Goal: Use online tool/utility: Utilize a website feature to perform a specific function

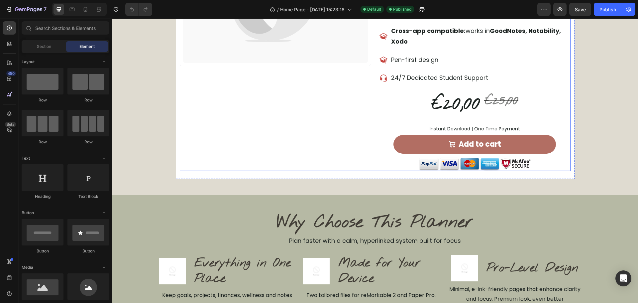
scroll to position [601, 0]
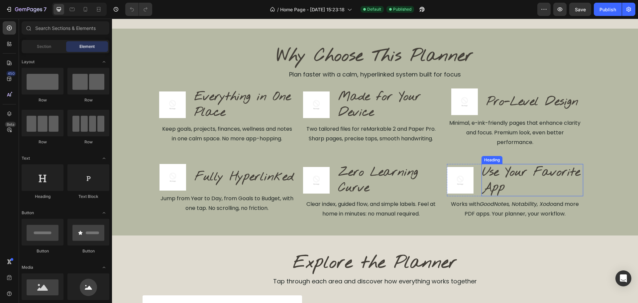
click at [507, 171] on h2 "Use Your Favorite App" at bounding box center [531, 180] width 101 height 33
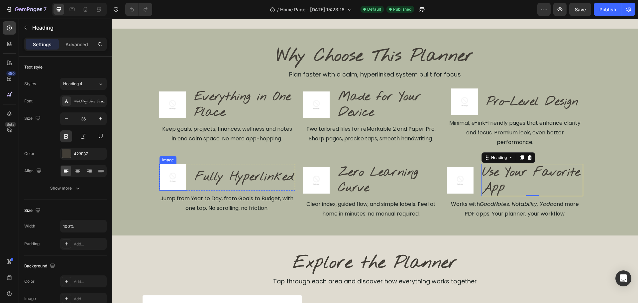
click at [164, 180] on img at bounding box center [172, 177] width 27 height 27
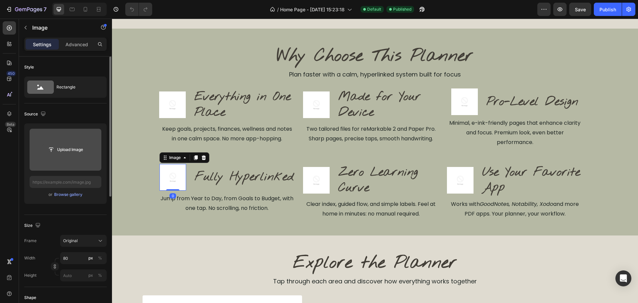
click at [84, 154] on input "file" at bounding box center [66, 149] width 46 height 11
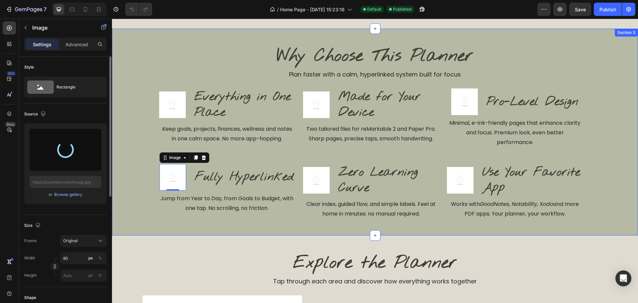
type input "[URL][DOMAIN_NAME]"
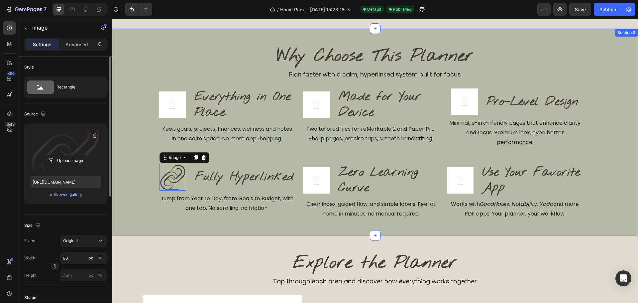
click at [147, 205] on div "Why Choose This Planner Heading Plan faster with a calm, hyperlinked system bui…" at bounding box center [375, 132] width 526 height 175
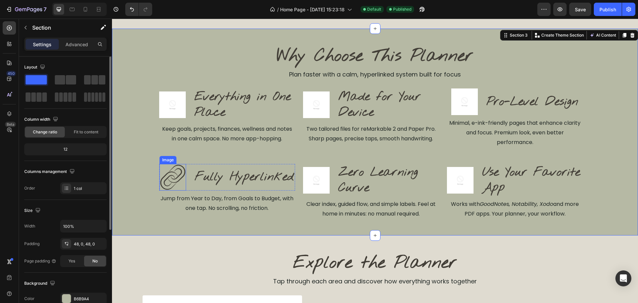
click at [171, 181] on img at bounding box center [172, 177] width 27 height 27
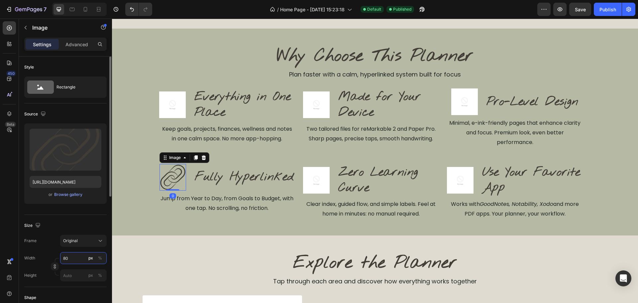
click at [71, 259] on input "80" at bounding box center [83, 258] width 47 height 12
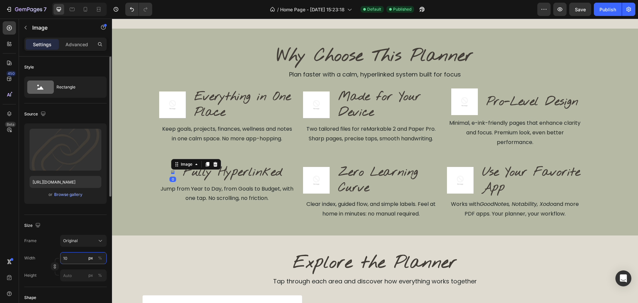
type input "100"
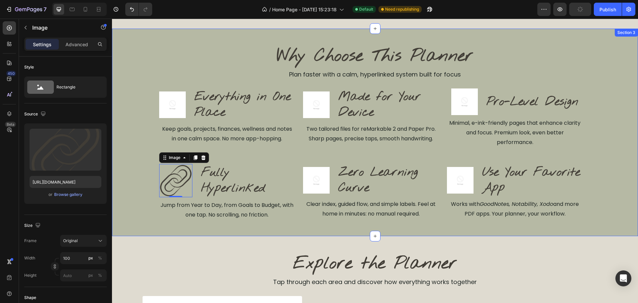
click at [125, 197] on div "Why Choose This Planner Heading Plan faster with a calm, hyperlinked system bui…" at bounding box center [375, 132] width 526 height 175
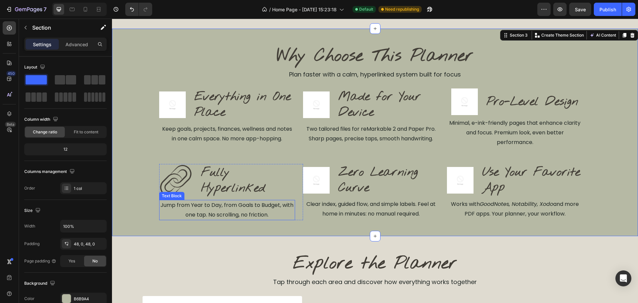
click at [169, 188] on img at bounding box center [175, 180] width 33 height 33
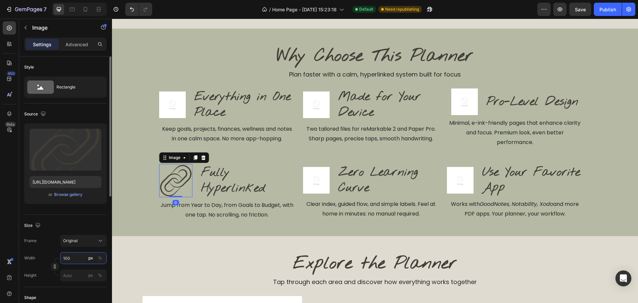
click at [78, 255] on input "100" at bounding box center [83, 258] width 47 height 12
type input "90"
click at [191, 176] on div "Image 0 Fully Hyperlinked Heading Row" at bounding box center [227, 180] width 136 height 33
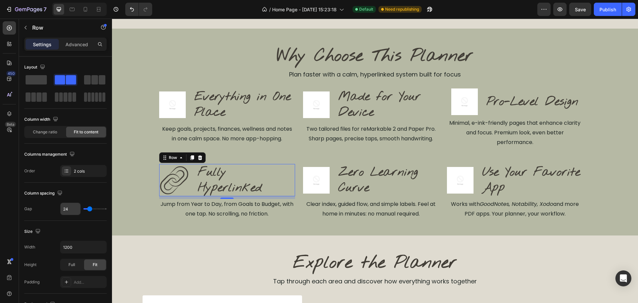
click at [73, 214] on input "24" at bounding box center [70, 209] width 20 height 12
type input "1"
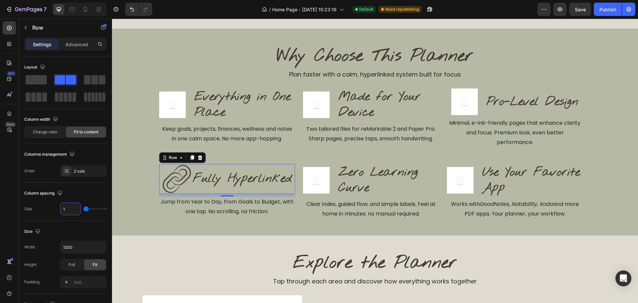
type input "16"
click at [143, 174] on div "Why Choose This Planner Heading Plan faster with a calm, hyperlinked system bui…" at bounding box center [375, 132] width 526 height 175
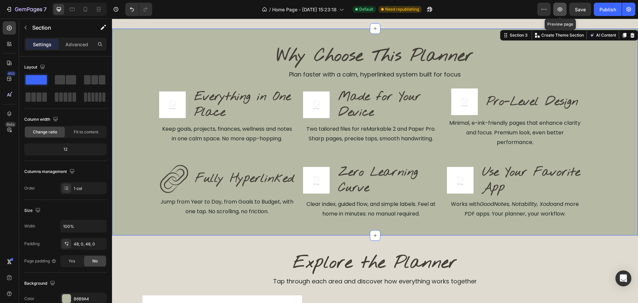
click at [563, 12] on icon "button" at bounding box center [560, 9] width 7 height 7
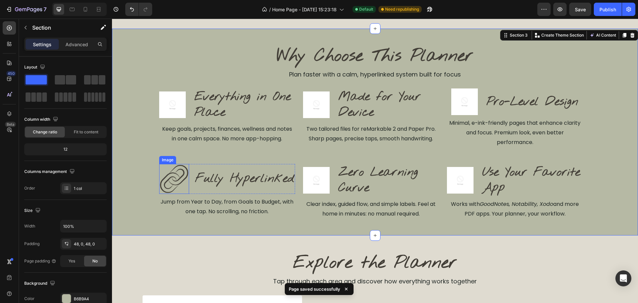
click at [173, 180] on img at bounding box center [174, 179] width 30 height 30
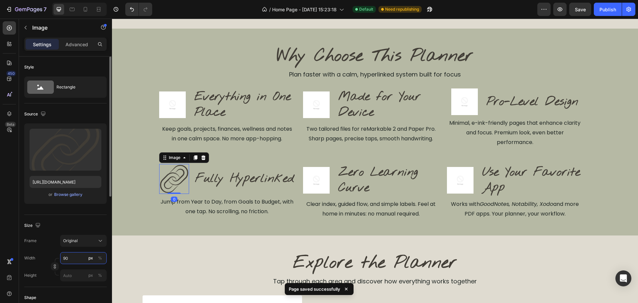
click at [75, 261] on input "90" at bounding box center [83, 258] width 47 height 12
type input "80"
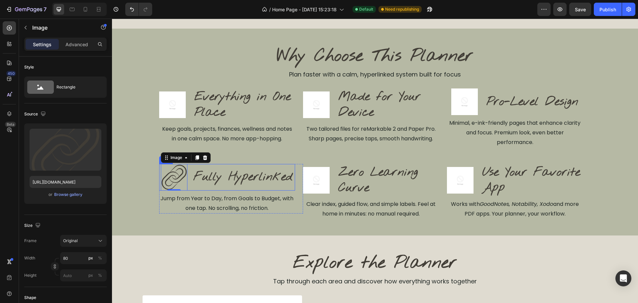
click at [189, 188] on div "Image 0 Fully Hyperlinked Heading Row" at bounding box center [227, 177] width 136 height 27
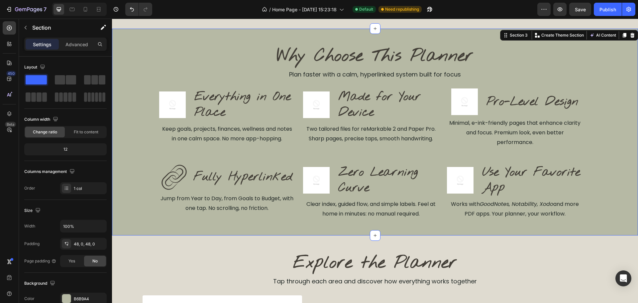
click at [181, 234] on div "Why Choose This Planner Heading Plan faster with a calm, hyperlinked system bui…" at bounding box center [375, 132] width 526 height 207
click at [190, 177] on div "Image Fully Hyperlinked Heading Row" at bounding box center [227, 177] width 136 height 27
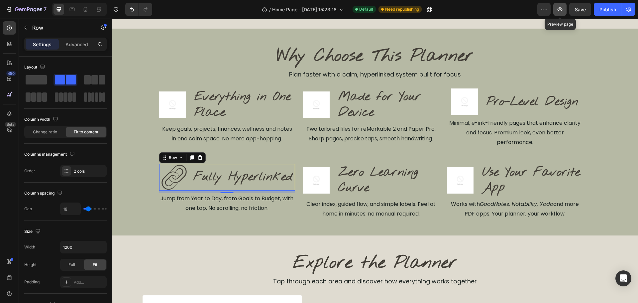
click at [562, 7] on icon "button" at bounding box center [560, 9] width 7 height 7
click at [172, 100] on img at bounding box center [172, 104] width 27 height 27
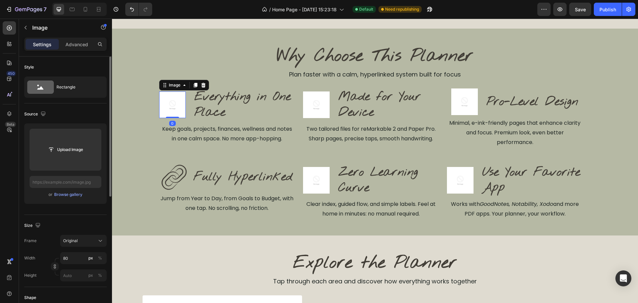
click at [48, 196] on div "or Browse gallery" at bounding box center [66, 194] width 72 height 8
click at [58, 195] on div "Browse gallery" at bounding box center [68, 194] width 28 height 6
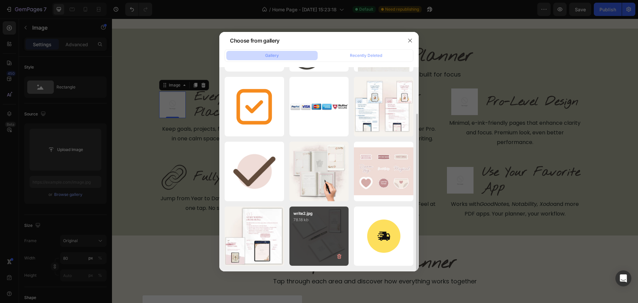
scroll to position [0, 0]
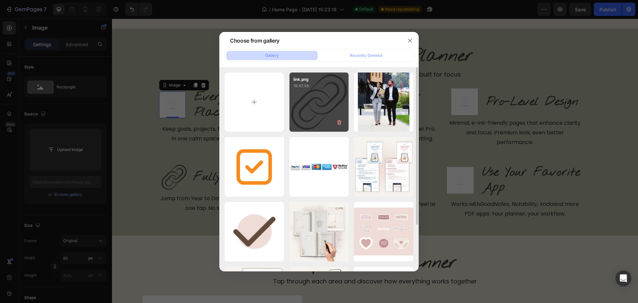
click at [289, 89] on div "link.png 18.42 kb" at bounding box center [318, 101] width 59 height 59
type input "[URL][DOMAIN_NAME]"
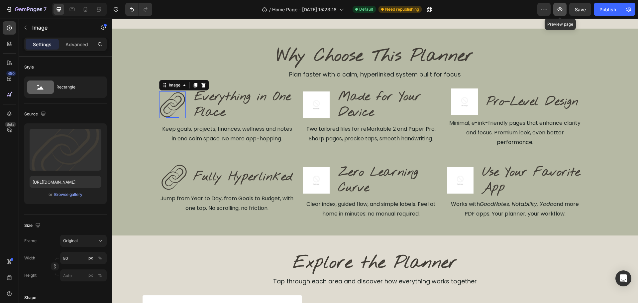
click at [555, 11] on button "button" at bounding box center [559, 9] width 13 height 13
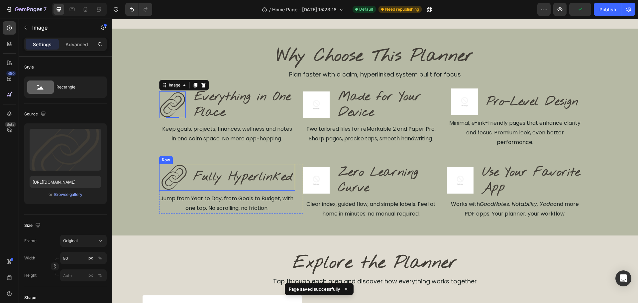
click at [229, 186] on div "Fully Hyperlinked Heading" at bounding box center [243, 177] width 100 height 27
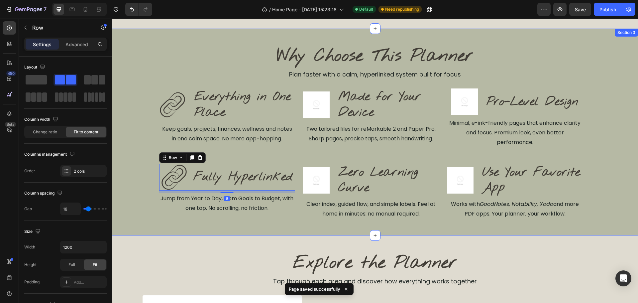
click at [606, 109] on div "Why Choose This Planner Heading Plan faster with a calm, hyperlinked system bui…" at bounding box center [375, 132] width 526 height 175
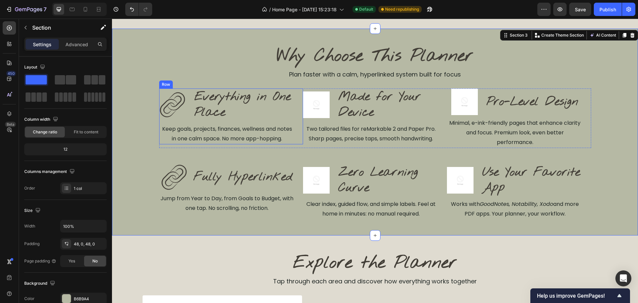
click at [296, 119] on div "Image Everything in One Place Heading Row Keep goals, projects, finances, welln…" at bounding box center [231, 115] width 144 height 55
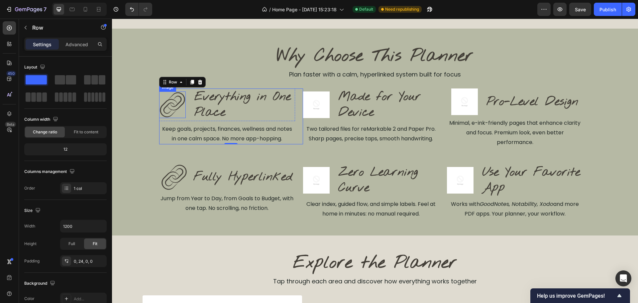
click at [172, 112] on img at bounding box center [172, 104] width 27 height 27
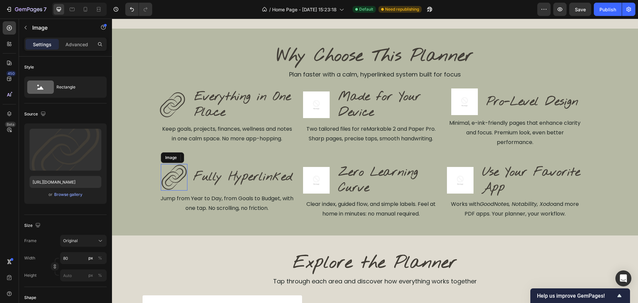
click at [174, 180] on img at bounding box center [174, 177] width 27 height 27
click at [162, 110] on img at bounding box center [172, 104] width 27 height 27
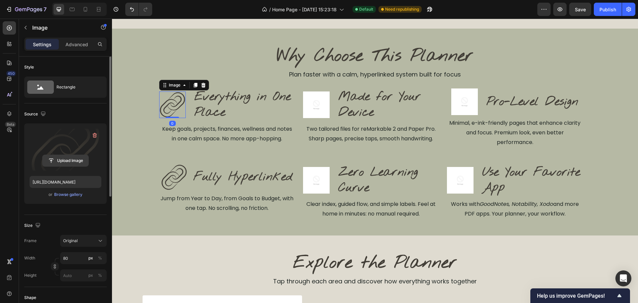
click at [61, 160] on input "file" at bounding box center [66, 160] width 46 height 11
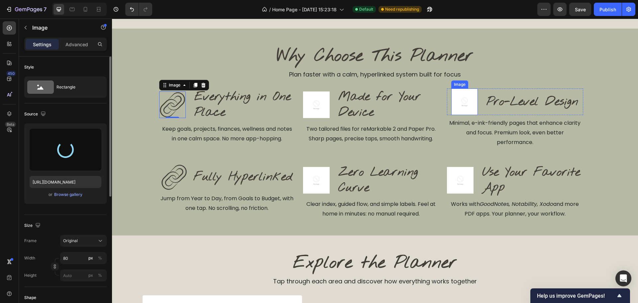
type input "[URL][DOMAIN_NAME]"
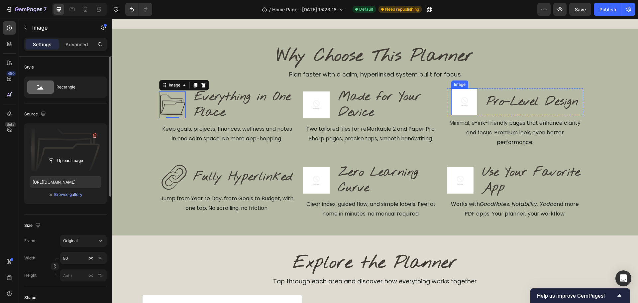
click at [472, 104] on img at bounding box center [464, 101] width 27 height 27
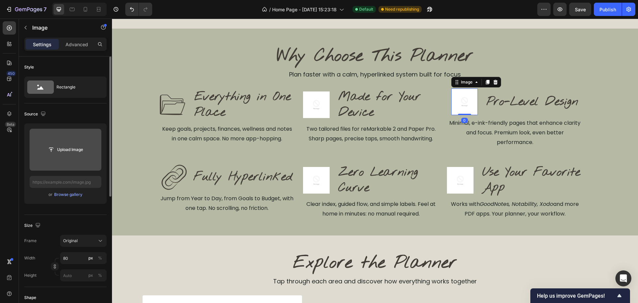
click at [68, 157] on input "file" at bounding box center [66, 150] width 72 height 42
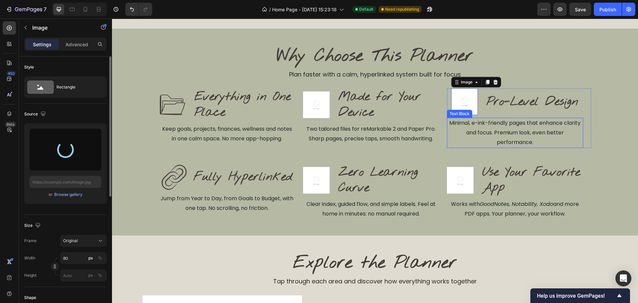
type input "[URL][DOMAIN_NAME]"
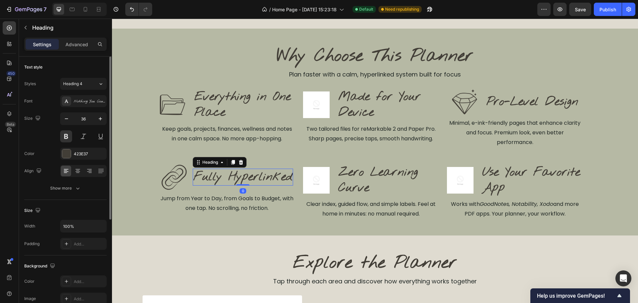
click at [193, 182] on h2 "Fully Hyperlinked" at bounding box center [243, 176] width 100 height 17
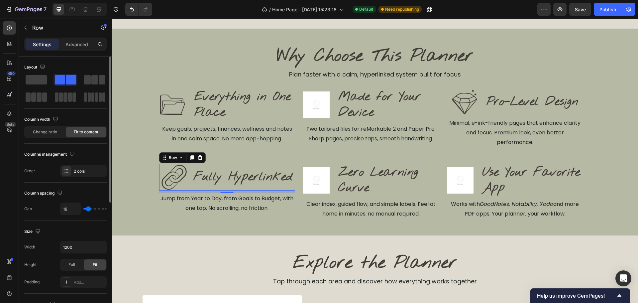
click at [188, 178] on div "Image Fully Hyperlinked Heading Row 0" at bounding box center [227, 177] width 136 height 27
click at [186, 106] on div "Image Everything in One Place Heading Row" at bounding box center [227, 104] width 136 height 33
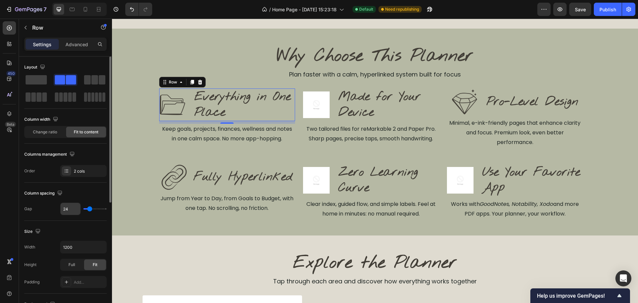
click at [68, 207] on input "24" at bounding box center [70, 209] width 20 height 12
type input "1"
type input "16"
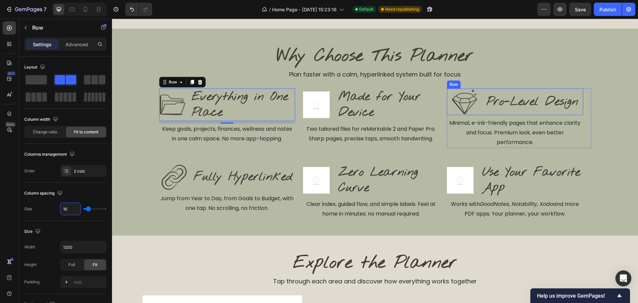
click at [481, 99] on div "Image Pro-Level Design Heading Row" at bounding box center [515, 101] width 136 height 27
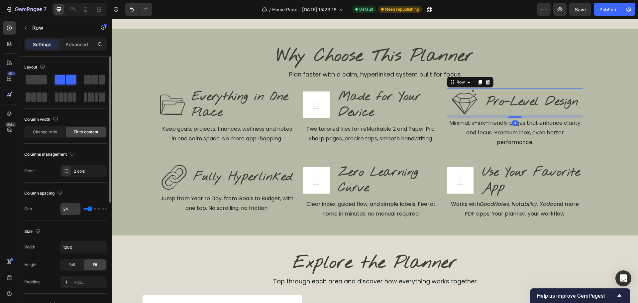
drag, startPoint x: 66, startPoint y: 213, endPoint x: 72, endPoint y: 210, distance: 6.1
click at [67, 213] on input "24" at bounding box center [70, 209] width 20 height 12
type input "1"
type input "16"
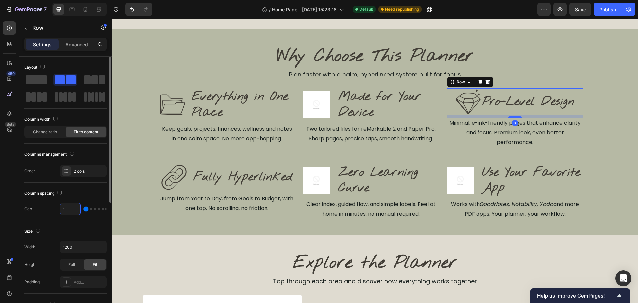
type input "16"
click at [557, 7] on icon "button" at bounding box center [560, 9] width 7 height 7
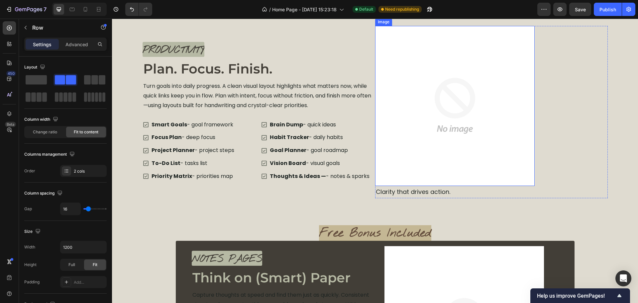
scroll to position [1498, 0]
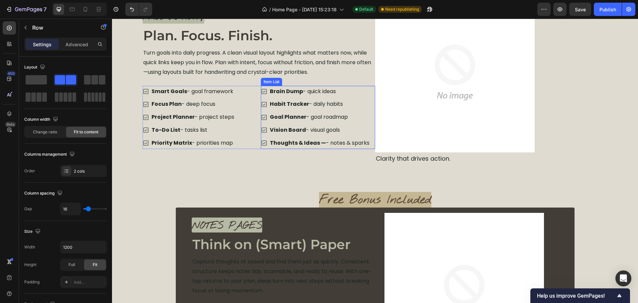
click at [321, 143] on p "Thoughts & Ideas — - notes & [PERSON_NAME]" at bounding box center [320, 143] width 100 height 10
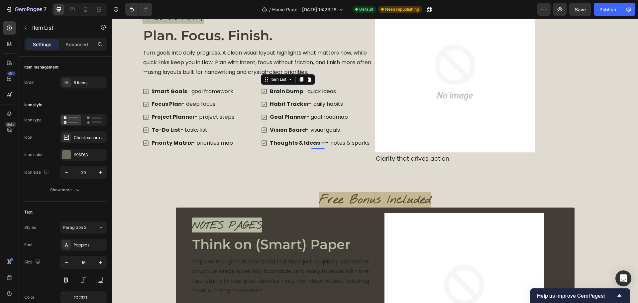
click at [322, 143] on p "Thoughts & Ideas — - notes & [PERSON_NAME]" at bounding box center [320, 143] width 100 height 10
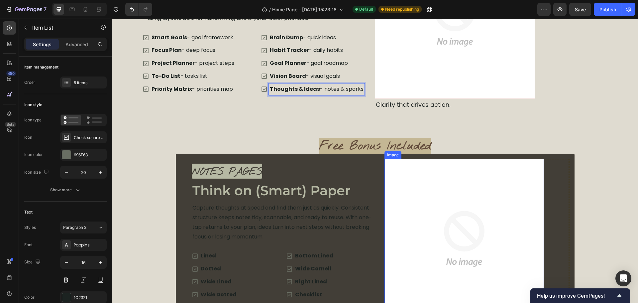
scroll to position [1631, 0]
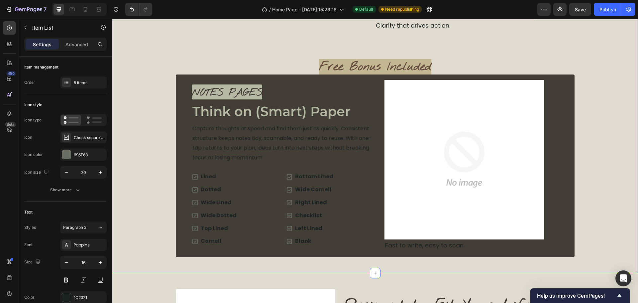
drag, startPoint x: 161, startPoint y: 204, endPoint x: 165, endPoint y: 204, distance: 3.7
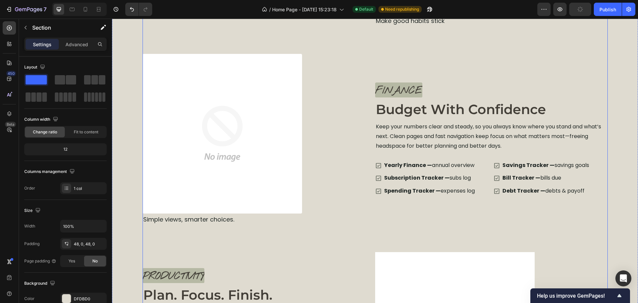
scroll to position [1232, 0]
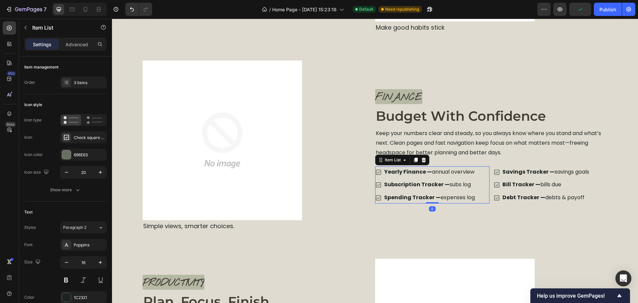
drag, startPoint x: 438, startPoint y: 177, endPoint x: 438, endPoint y: 172, distance: 5.0
click at [438, 176] on div "Yearly Finance — annual overview" at bounding box center [429, 172] width 93 height 12
click at [431, 171] on p "Yearly Finance — annual overview" at bounding box center [429, 172] width 91 height 10
click at [448, 186] on p "Subscription Tracker — subs log" at bounding box center [429, 185] width 91 height 10
click at [441, 200] on p "Spending Tracker — expenses log" at bounding box center [429, 198] width 91 height 10
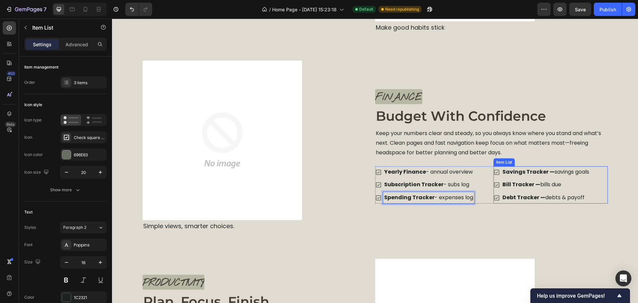
click at [554, 172] on p "Savings Tracker — savings goals" at bounding box center [545, 172] width 87 height 10
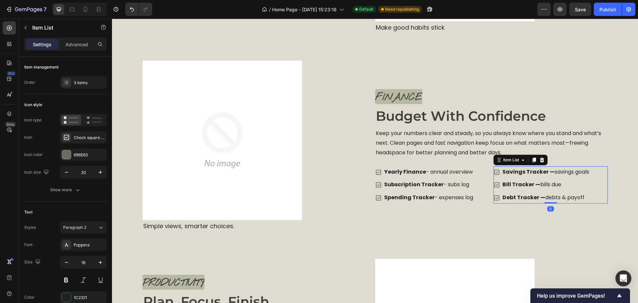
click at [554, 173] on p "Savings Tracker — savings goals" at bounding box center [545, 172] width 87 height 10
click at [539, 186] on p "Bill Tracker — bills due" at bounding box center [544, 185] width 85 height 10
click at [544, 198] on p "Debt Tracker — debts & payoff" at bounding box center [544, 198] width 85 height 10
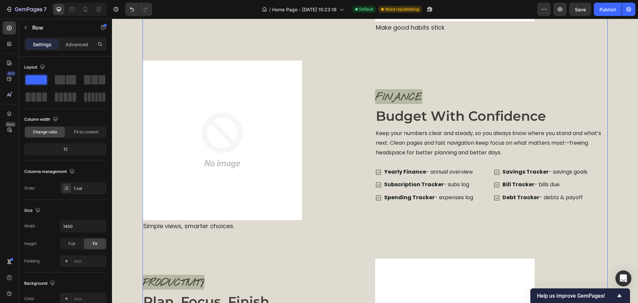
click at [549, 235] on div "Explore the Planner Heading Tap through each area and discover how everything w…" at bounding box center [375, 38] width 465 height 837
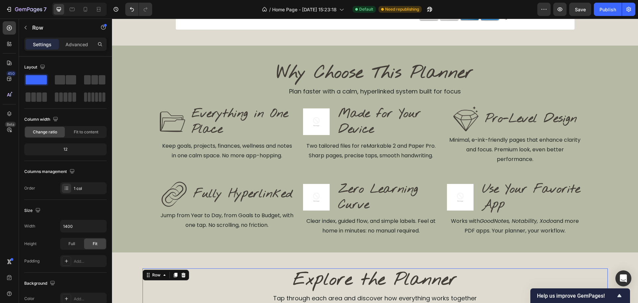
scroll to position [581, 0]
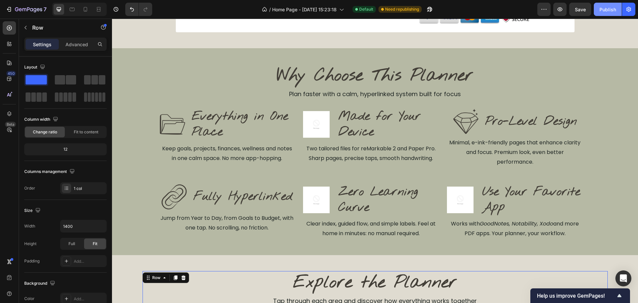
click at [606, 11] on div "Publish" at bounding box center [607, 9] width 17 height 7
click at [422, 7] on icon "button" at bounding box center [422, 9] width 7 height 7
click at [607, 150] on div "Why Choose This Planner Heading Plan faster with a calm, hyperlinked system bui…" at bounding box center [375, 151] width 526 height 175
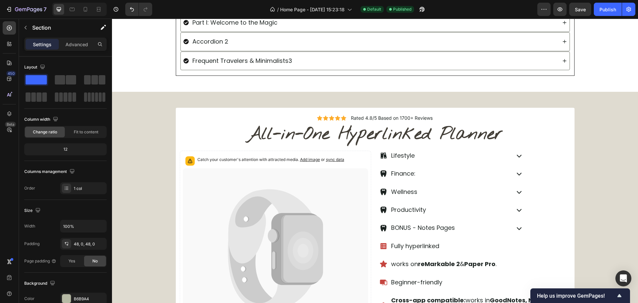
scroll to position [166, 0]
